Goal: Information Seeking & Learning: Learn about a topic

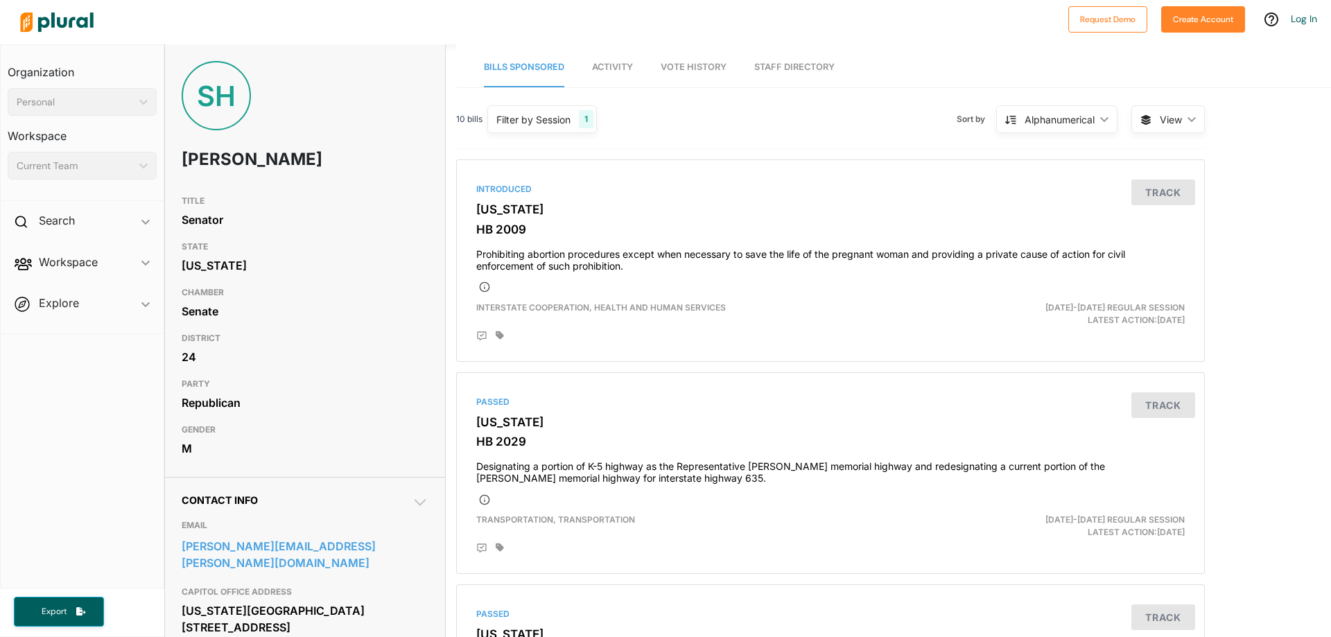
click at [604, 62] on span "Activity" at bounding box center [612, 67] width 41 height 10
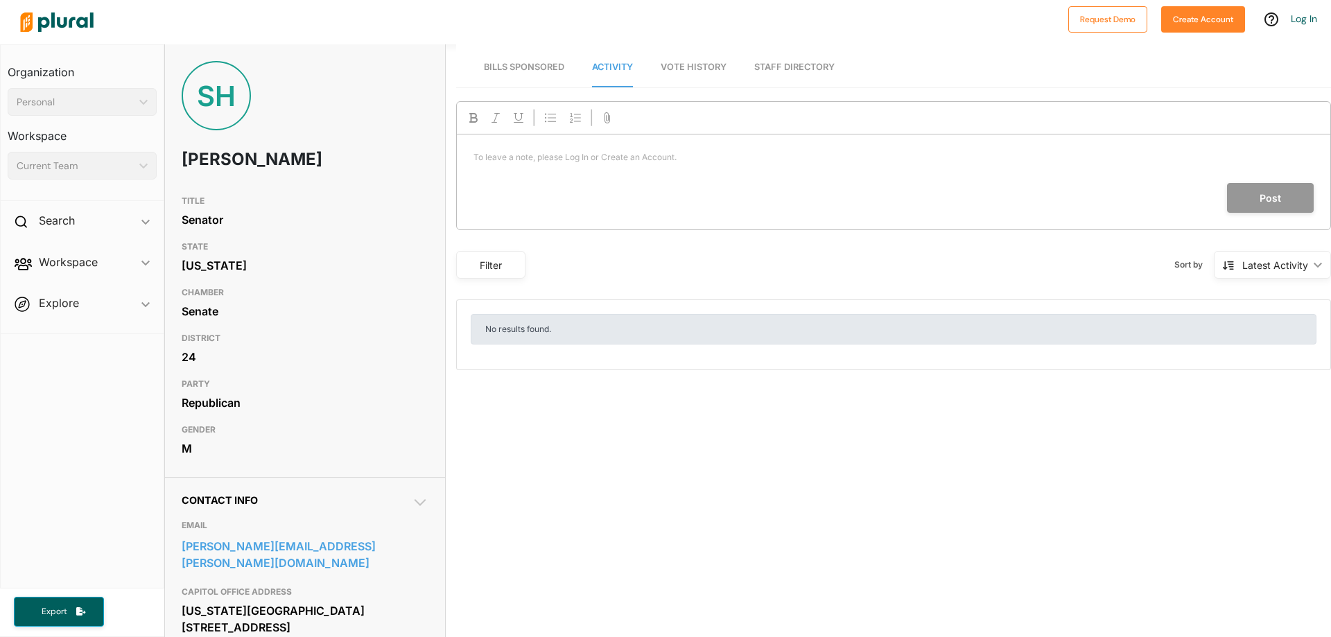
click at [688, 68] on span "Vote History" at bounding box center [693, 67] width 66 height 10
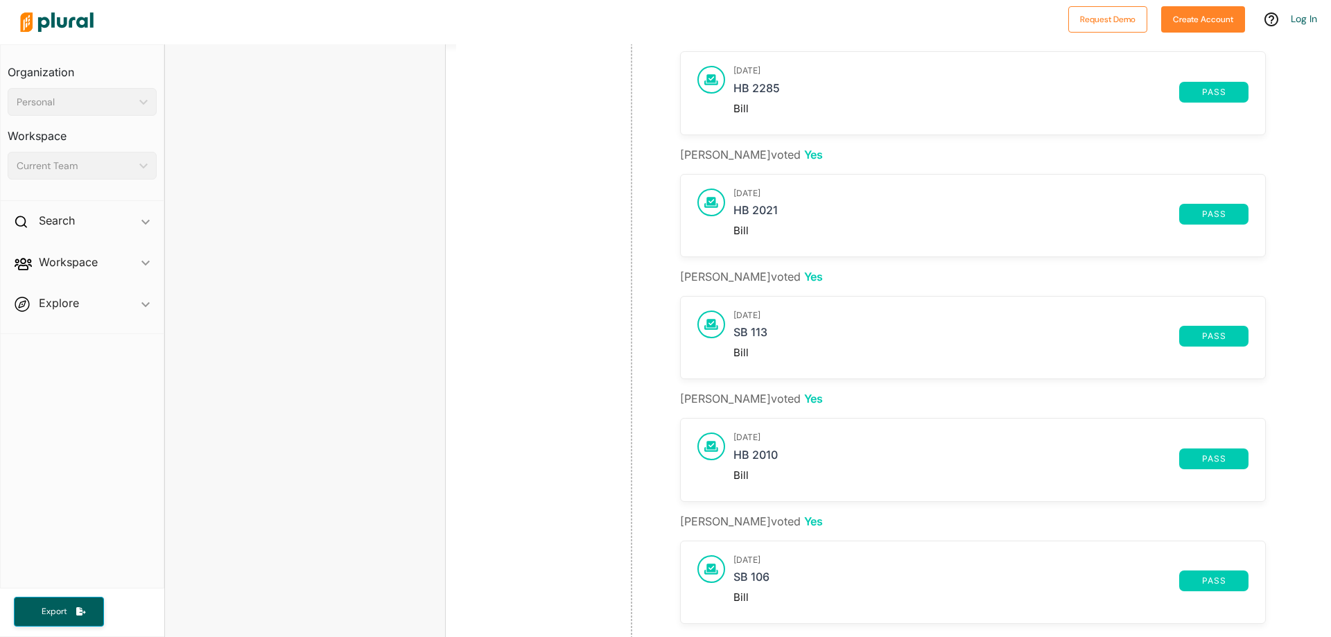
scroll to position [901, 0]
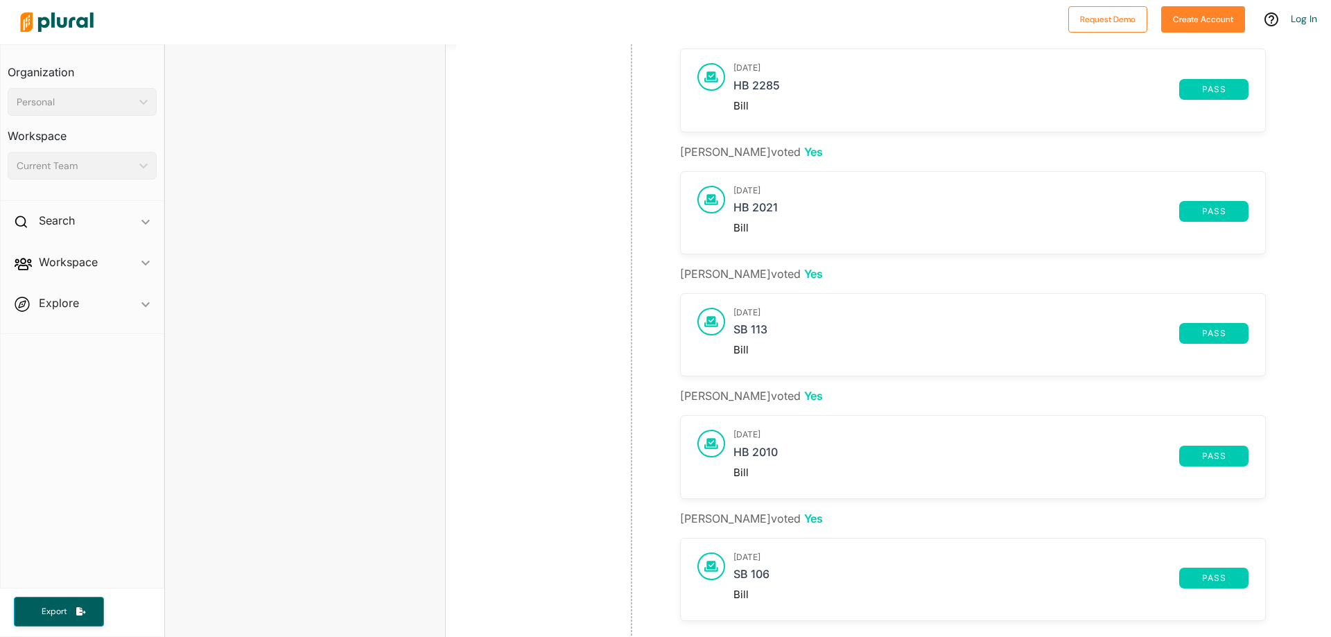
click at [708, 455] on div at bounding box center [711, 444] width 28 height 28
click at [705, 438] on icon at bounding box center [711, 444] width 14 height 12
click at [759, 457] on link "HB 2010" at bounding box center [956, 456] width 446 height 21
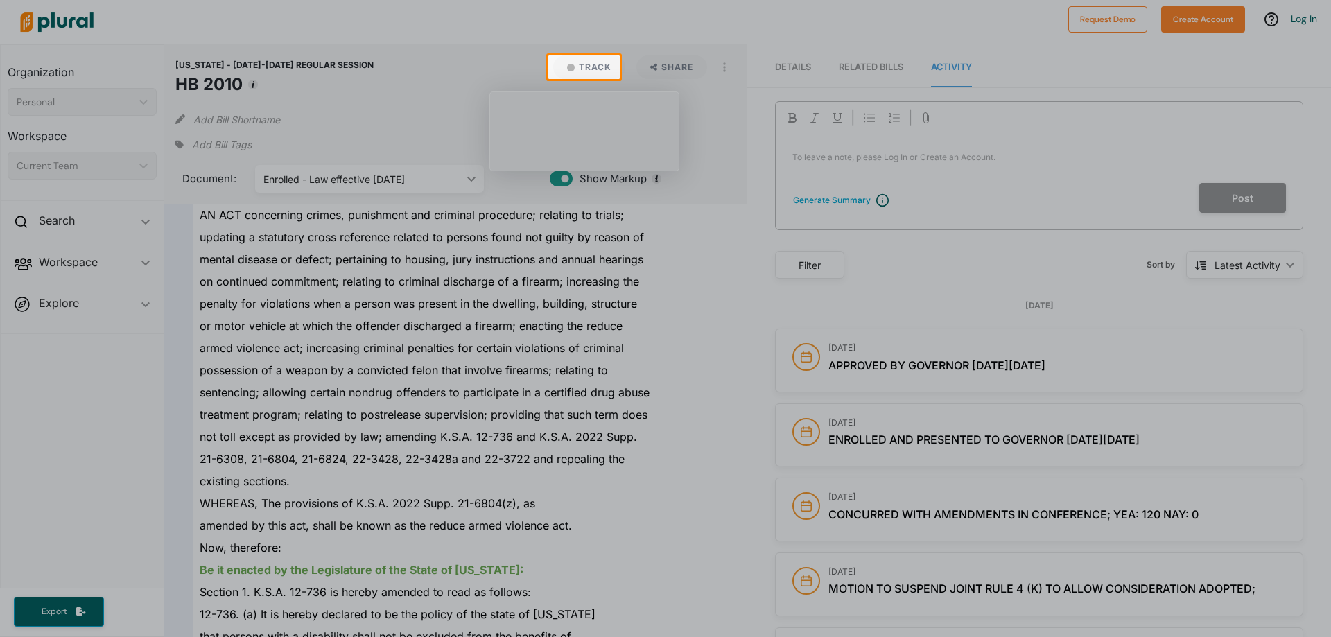
click at [353, 366] on div at bounding box center [665, 358] width 1331 height 558
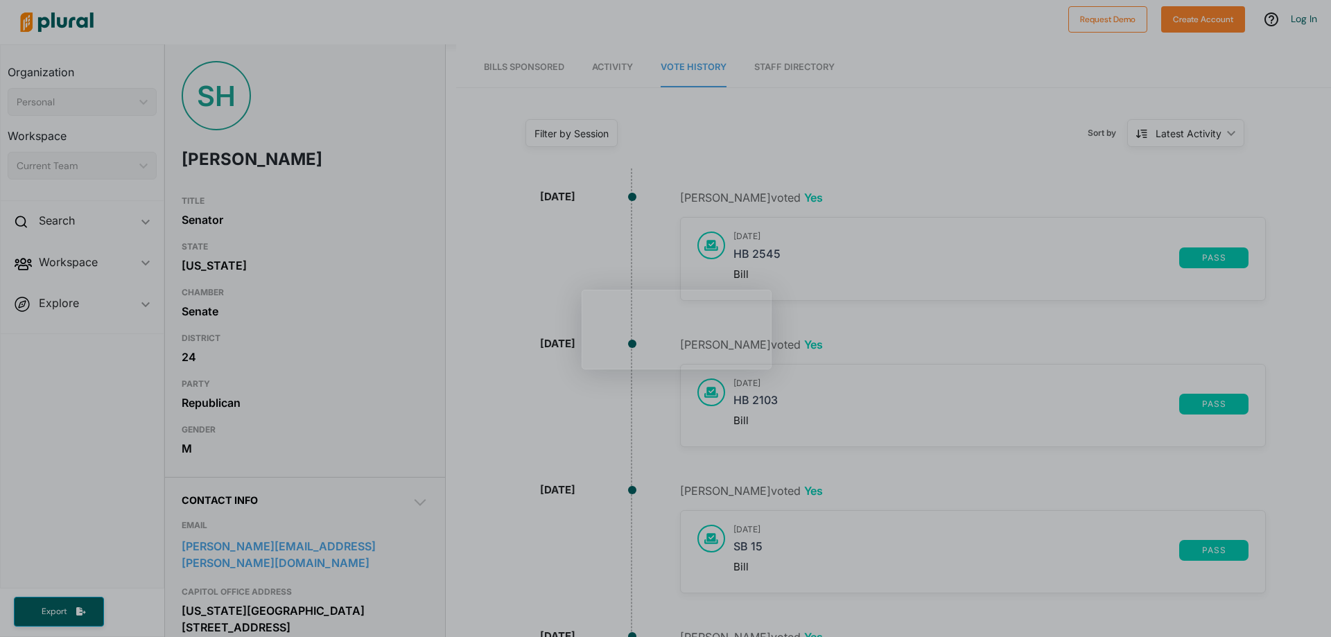
click at [786, 60] on link "Staff Directory" at bounding box center [794, 68] width 80 height 40
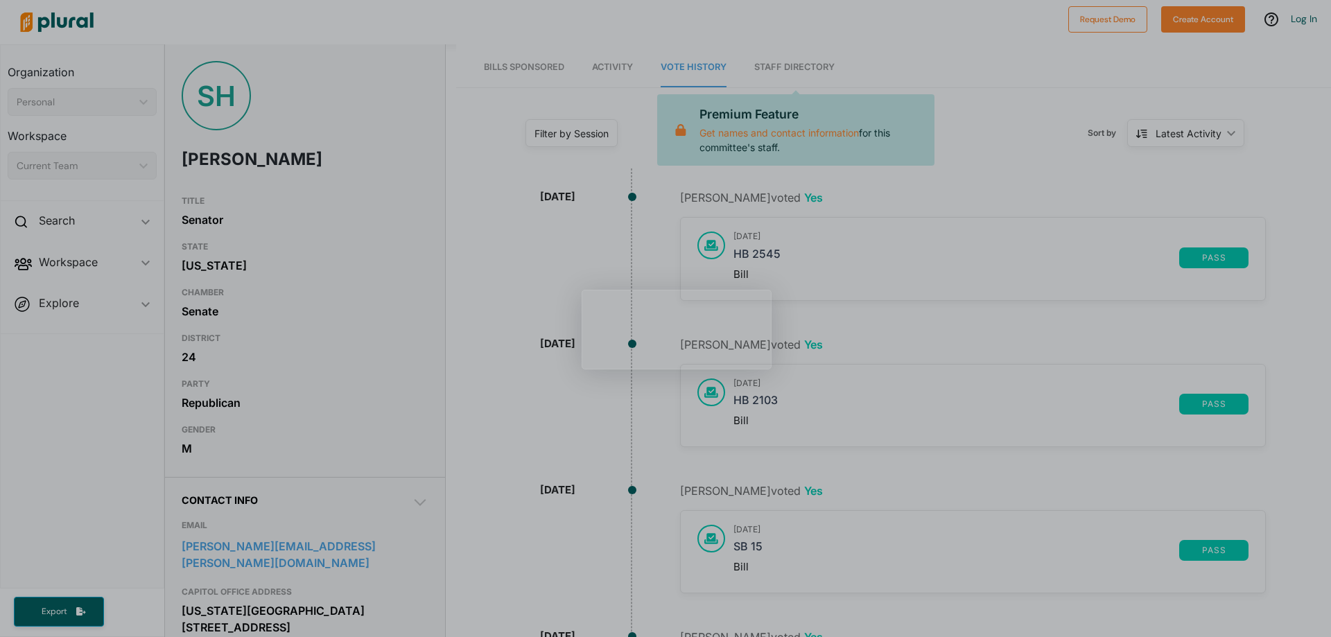
click at [782, 67] on link "Staff Directory" at bounding box center [794, 68] width 80 height 40
click at [594, 86] on link "Activity" at bounding box center [612, 68] width 41 height 40
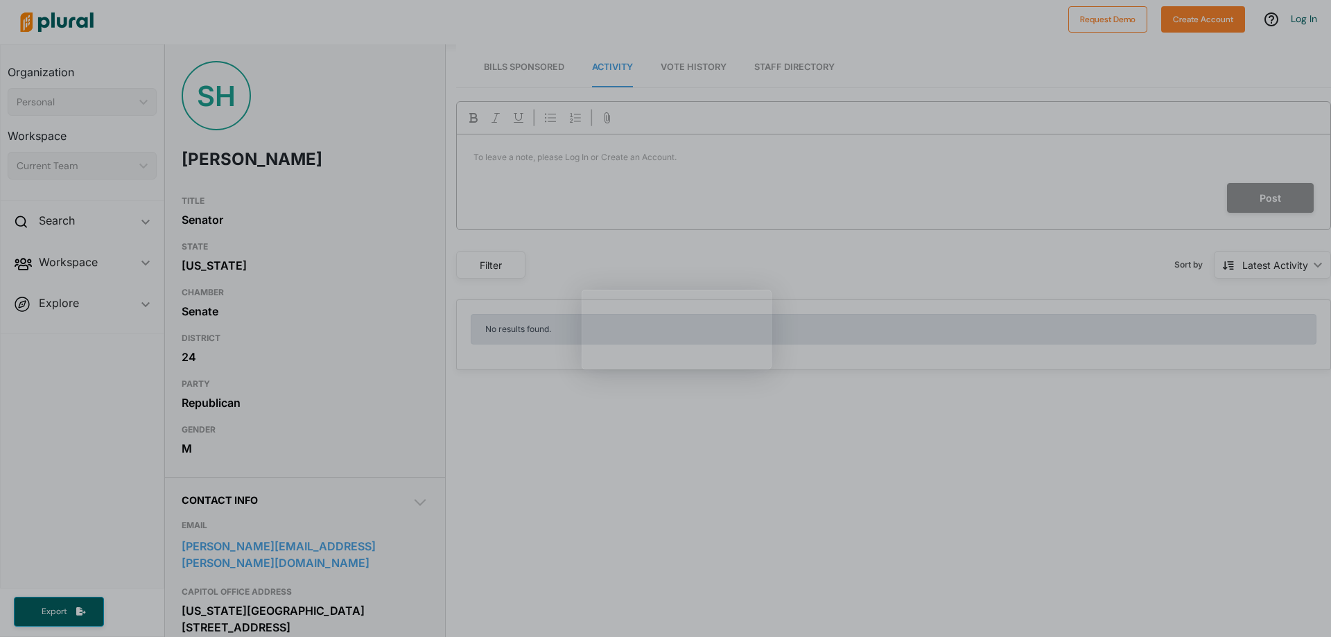
click at [507, 70] on span "Bills Sponsored" at bounding box center [524, 67] width 80 height 10
